Goal: Register for event/course

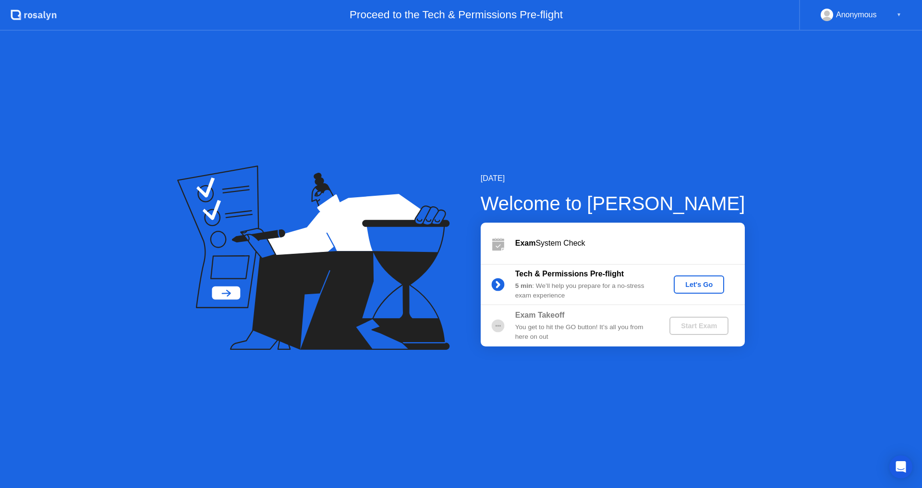
click at [651, 248] on div "Exam System Check" at bounding box center [629, 244] width 229 height 12
click at [700, 281] on div "Let's Go" at bounding box center [698, 285] width 43 height 8
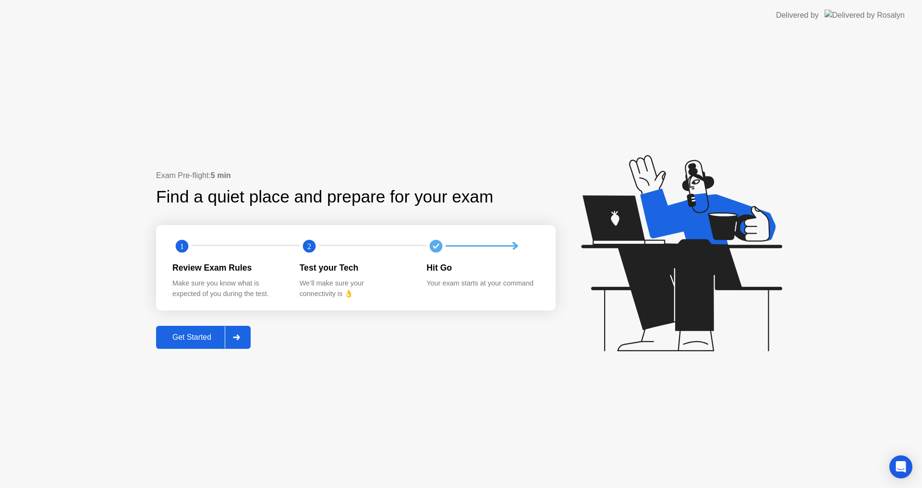
click at [521, 132] on div "Exam Pre-flight: 5 min Find a quiet place and prepare for your exam 1 2 Review …" at bounding box center [461, 259] width 922 height 457
click at [558, 21] on header "Delivered by" at bounding box center [461, 15] width 922 height 31
click at [210, 337] on div "Get Started" at bounding box center [192, 337] width 66 height 9
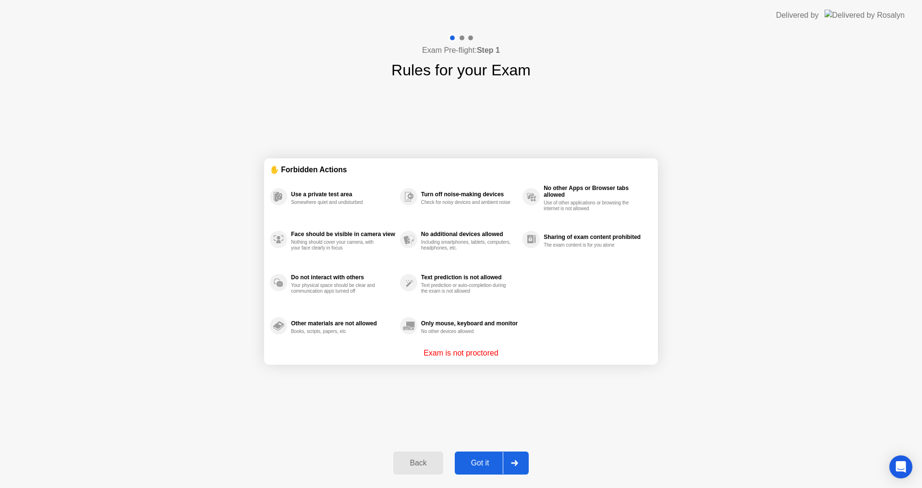
click at [492, 464] on div "Got it" at bounding box center [479, 463] width 45 height 9
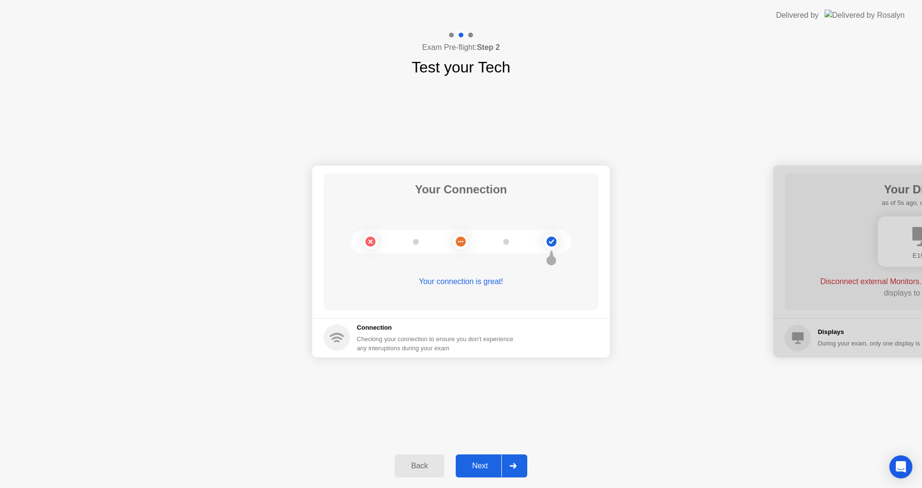
click at [483, 462] on div "Next" at bounding box center [479, 466] width 43 height 9
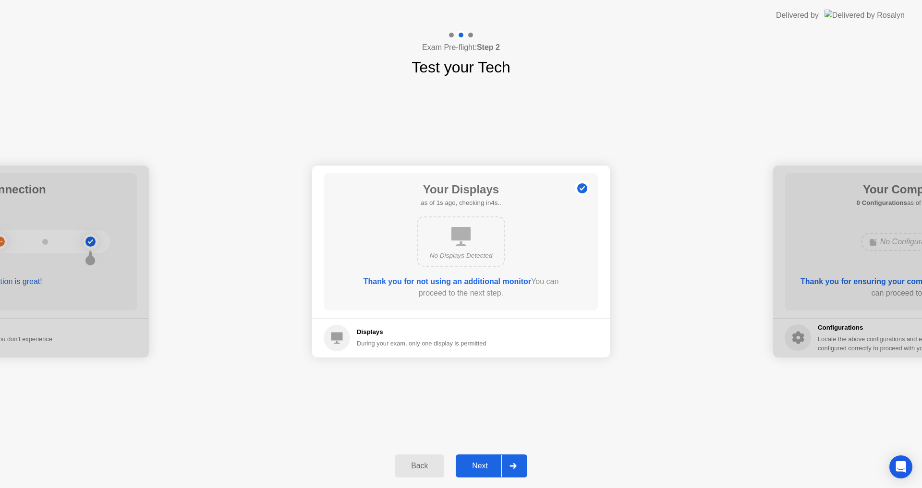
click at [476, 475] on button "Next" at bounding box center [491, 466] width 72 height 23
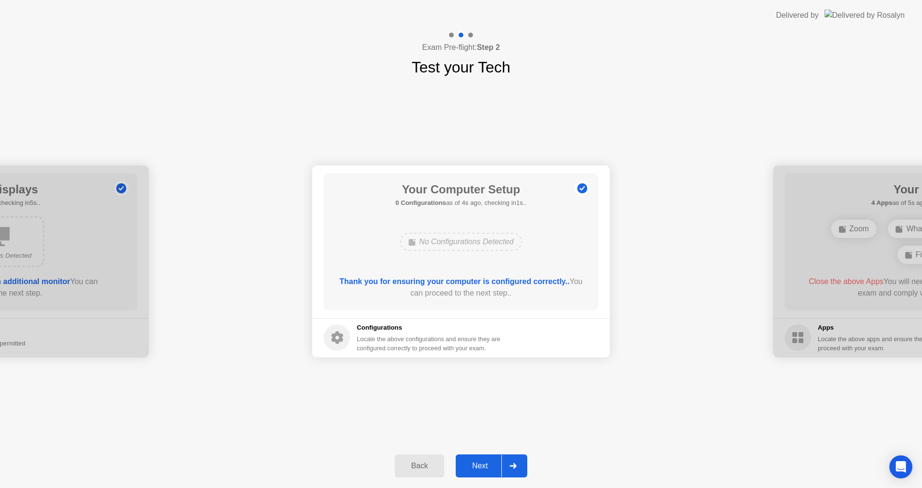
click at [490, 394] on div "Your Connection Your connection is great! Connection Checking your connection t…" at bounding box center [461, 261] width 922 height 365
click at [479, 460] on button "Next" at bounding box center [491, 466] width 72 height 23
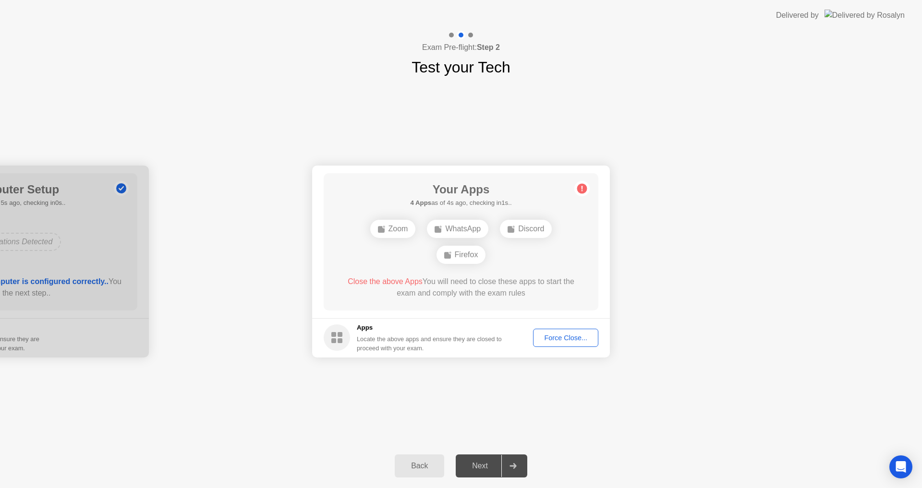
click at [423, 466] on div "Back" at bounding box center [419, 466] width 44 height 9
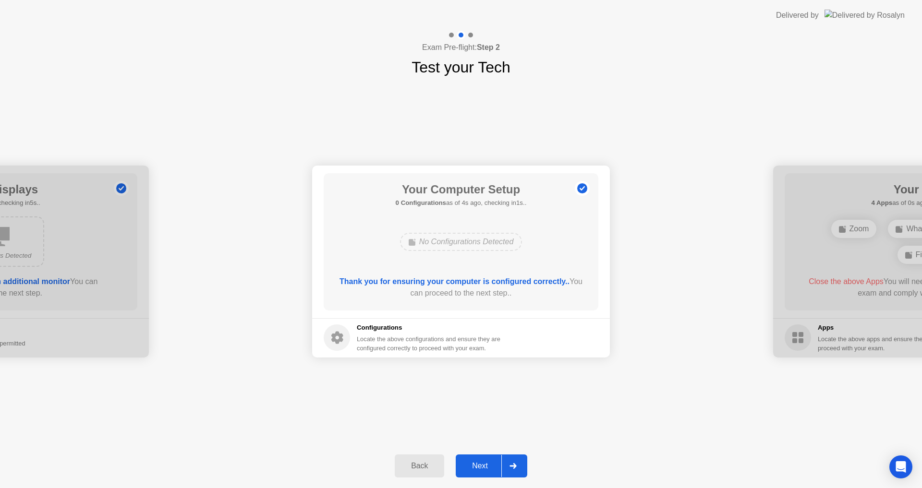
click at [482, 458] on button "Next" at bounding box center [491, 466] width 72 height 23
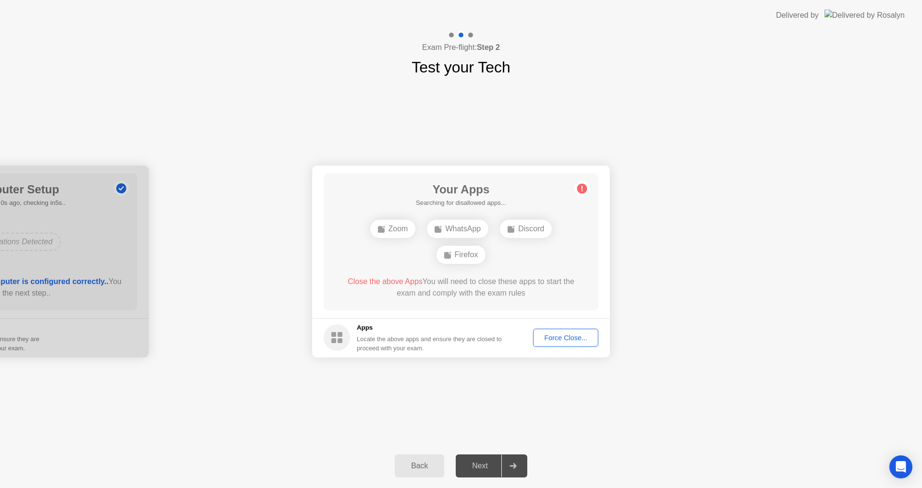
click at [544, 335] on div "Force Close..." at bounding box center [565, 338] width 59 height 8
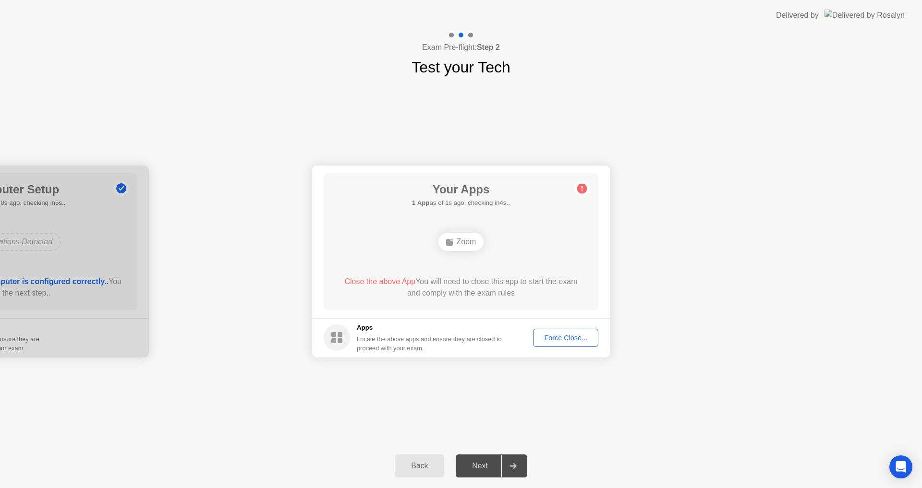
click at [579, 339] on div "Force Close..." at bounding box center [565, 338] width 59 height 8
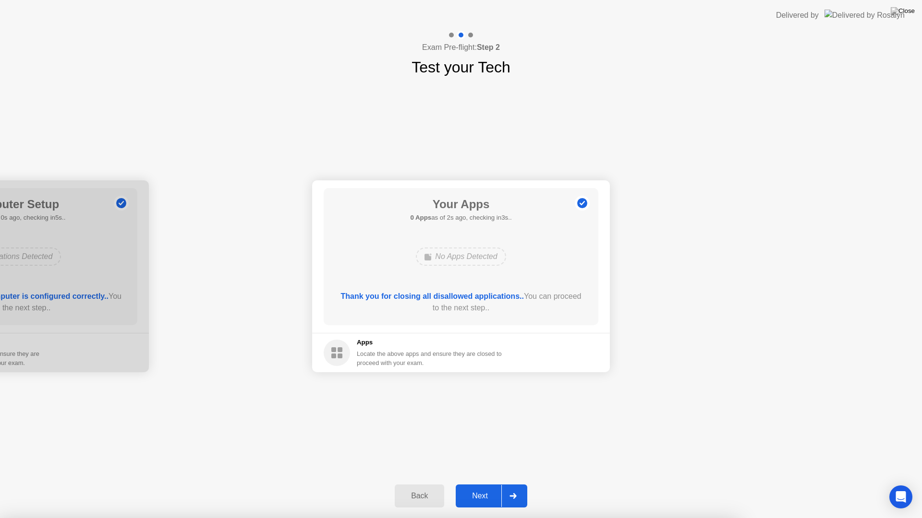
click at [479, 488] on div "Next" at bounding box center [479, 496] width 43 height 9
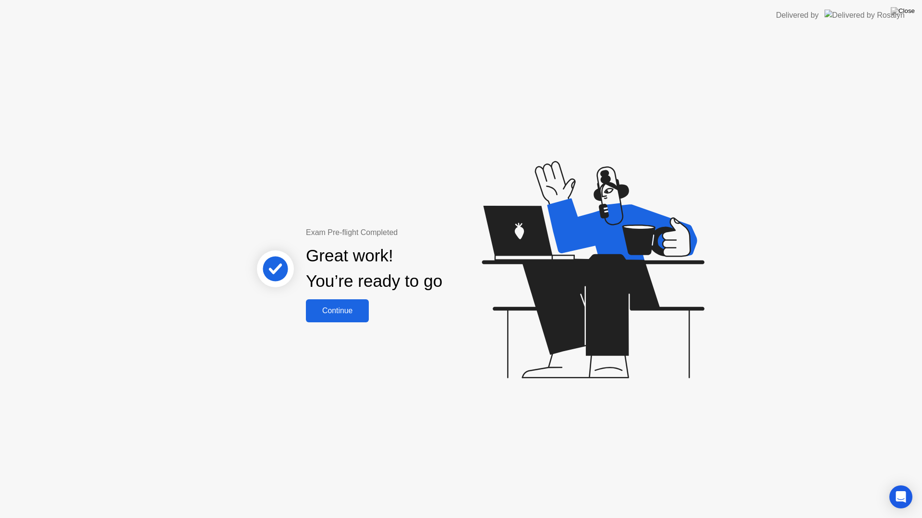
click at [360, 313] on div "Continue" at bounding box center [337, 311] width 57 height 9
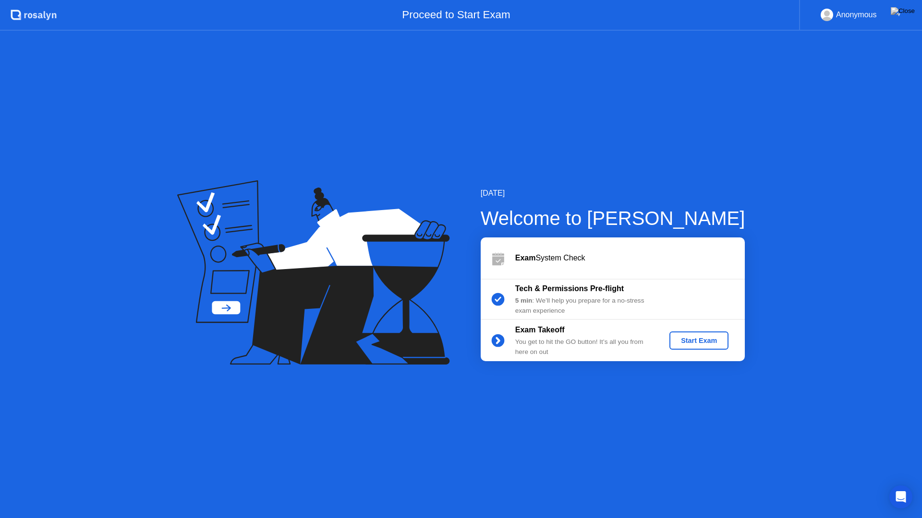
click at [683, 345] on div "Start Exam" at bounding box center [698, 341] width 51 height 8
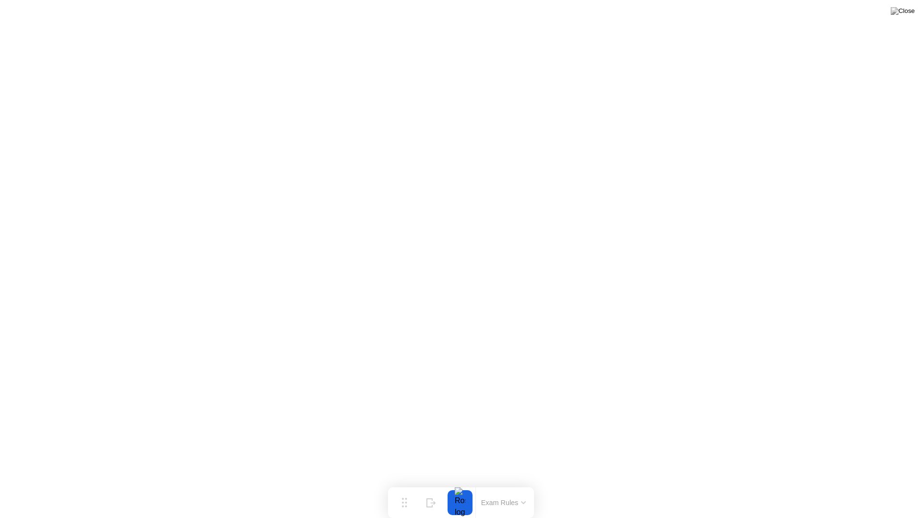
click at [521, 488] on icon at bounding box center [523, 503] width 5 height 3
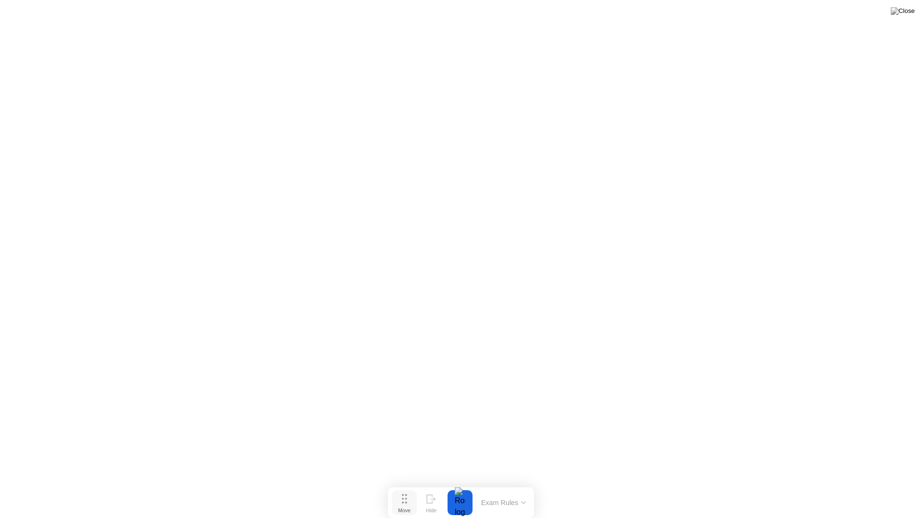
click at [411, 488] on button "Move" at bounding box center [404, 503] width 25 height 25
click at [424, 488] on button "Hide" at bounding box center [431, 503] width 25 height 25
click at [888, 488] on icon at bounding box center [885, 499] width 5 height 8
click at [910, 11] on img at bounding box center [902, 11] width 24 height 8
